Goal: Task Accomplishment & Management: Complete application form

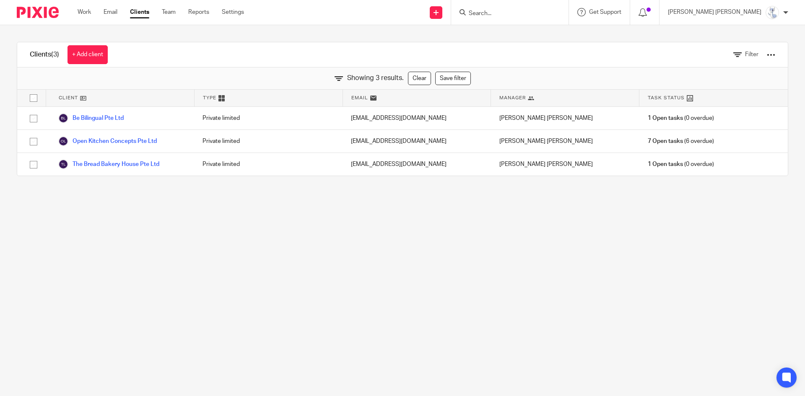
click at [555, 18] on div at bounding box center [509, 12] width 117 height 25
click at [543, 12] on input "Search" at bounding box center [505, 14] width 75 height 8
type input "1.aviation"
click at [571, 34] on link at bounding box center [537, 35] width 142 height 19
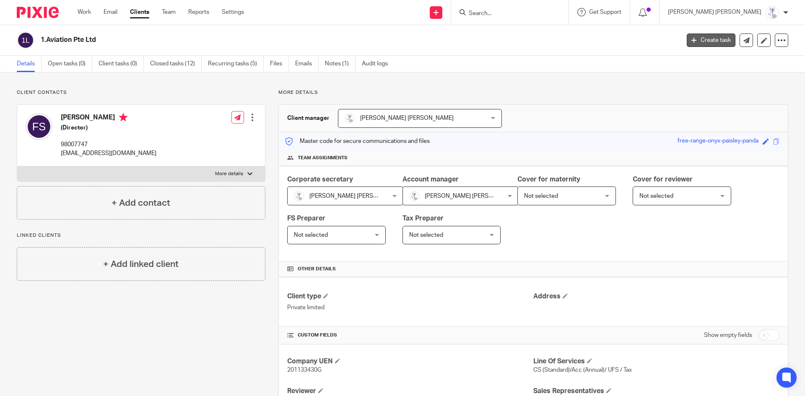
click at [699, 44] on link "Create task" at bounding box center [711, 40] width 49 height 13
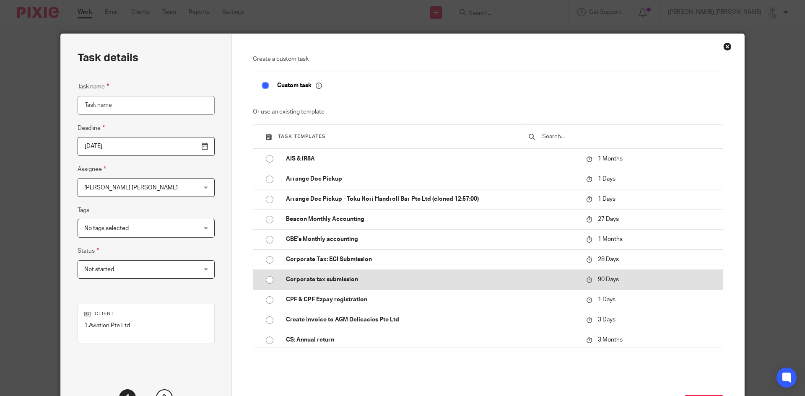
click at [322, 273] on td "Corporate tax submission" at bounding box center [429, 280] width 304 height 20
type input "2025-11-25"
type input "Corporate tax submission"
checkbox input "false"
radio input "true"
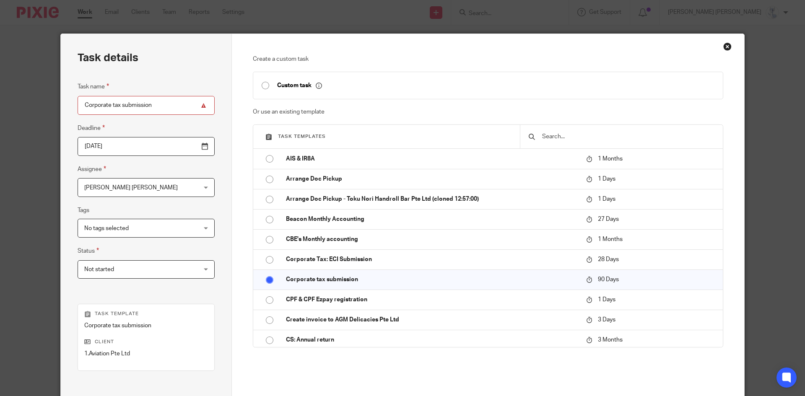
scroll to position [84, 0]
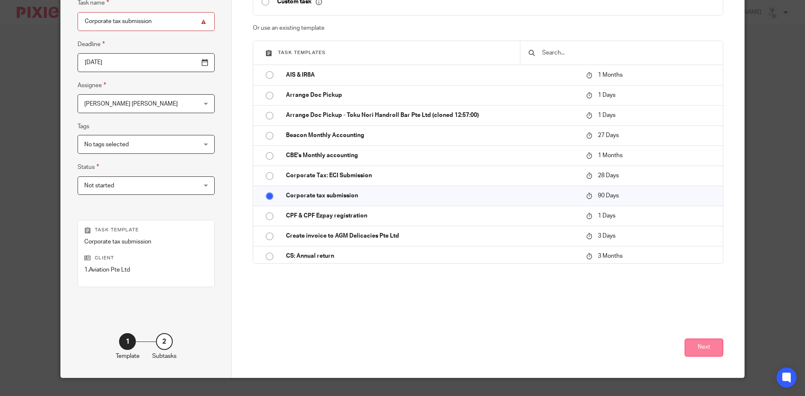
click at [706, 342] on button "Next" at bounding box center [703, 348] width 39 height 18
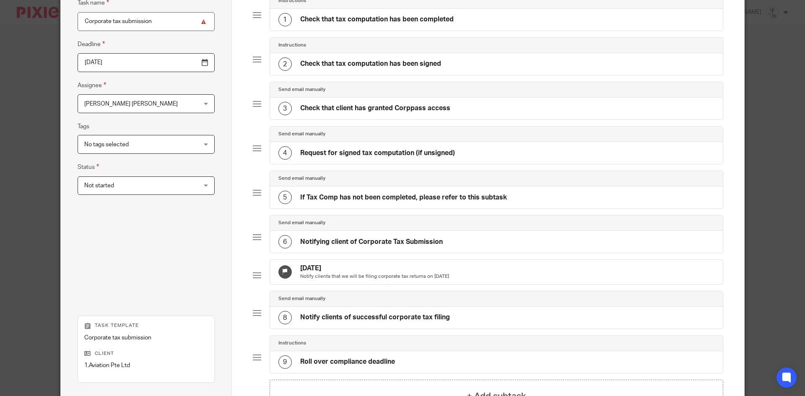
click at [359, 247] on div "6 Notifying client of Corporate Tax Submission" at bounding box center [360, 241] width 164 height 13
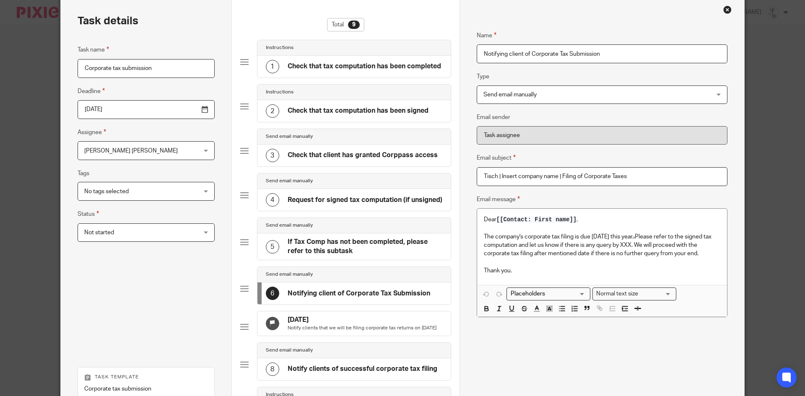
scroll to position [0, 0]
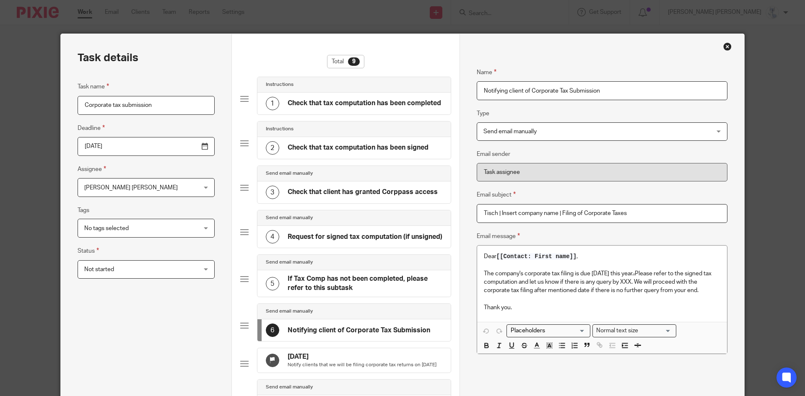
drag, startPoint x: 650, startPoint y: 213, endPoint x: 453, endPoint y: 213, distance: 197.0
click at [453, 213] on div "Task details Task name Corporate tax submission Deadline 2025-11-25 Assignee Me…" at bounding box center [402, 298] width 683 height 528
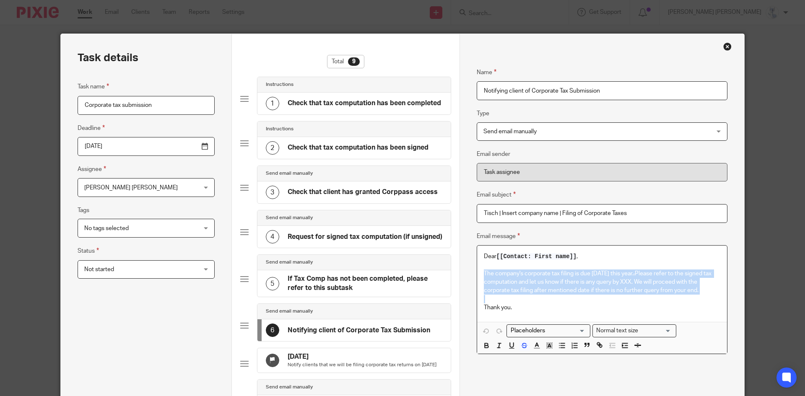
drag, startPoint x: 482, startPoint y: 272, endPoint x: 713, endPoint y: 302, distance: 232.4
click at [713, 302] on div "Dear [[Contact: First name]] , The company's corporate tax filing is due 30 Nov…" at bounding box center [602, 284] width 250 height 76
copy p "The company's corporate tax filing is due 30 November this year. . Please refer…"
